Goal: Transaction & Acquisition: Obtain resource

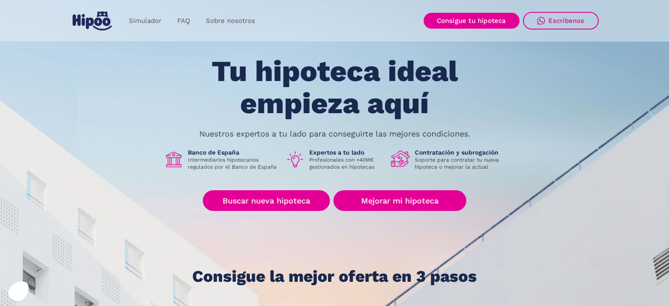
scroll to position [44, 0]
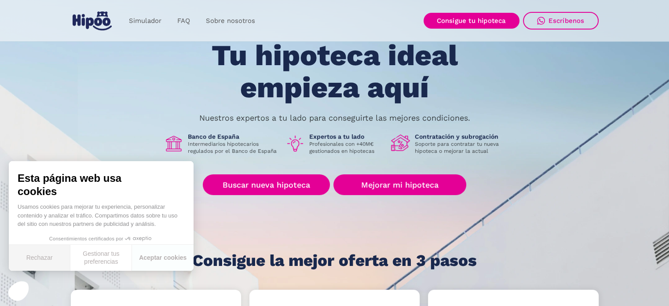
click at [35, 255] on button "Rechazar" at bounding box center [40, 257] width 62 height 26
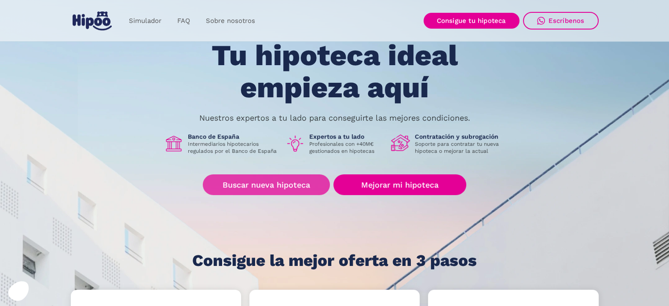
click at [277, 176] on link "Buscar nueva hipoteca" at bounding box center [266, 184] width 127 height 21
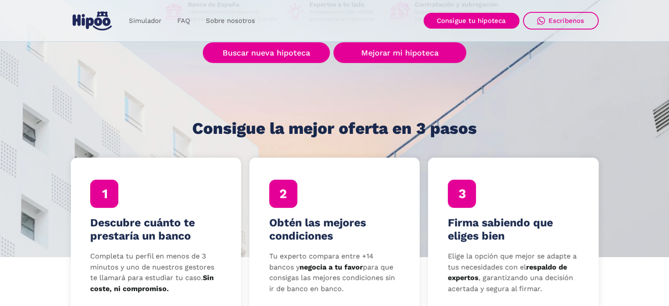
scroll to position [220, 0]
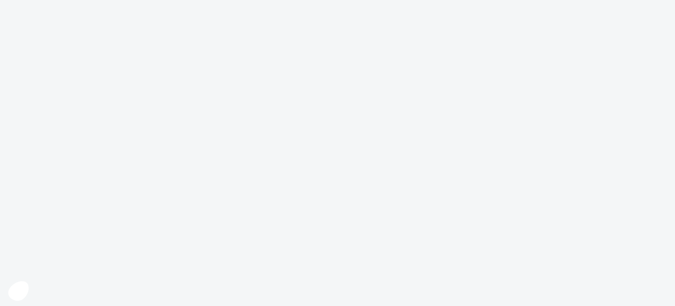
click at [277, 180] on body at bounding box center [337, 153] width 675 height 306
